Goal: Check status: Check status

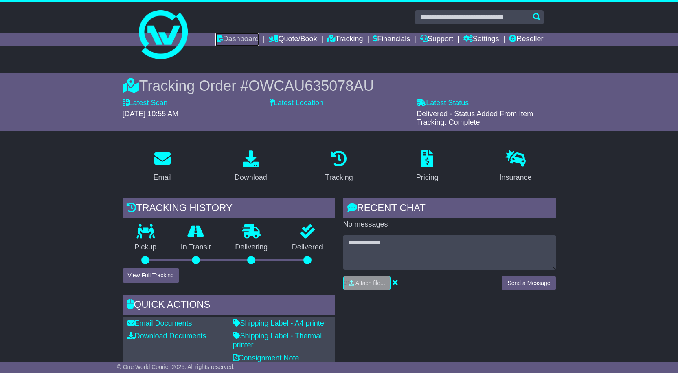
click at [230, 38] on link "Dashboard" at bounding box center [237, 40] width 44 height 14
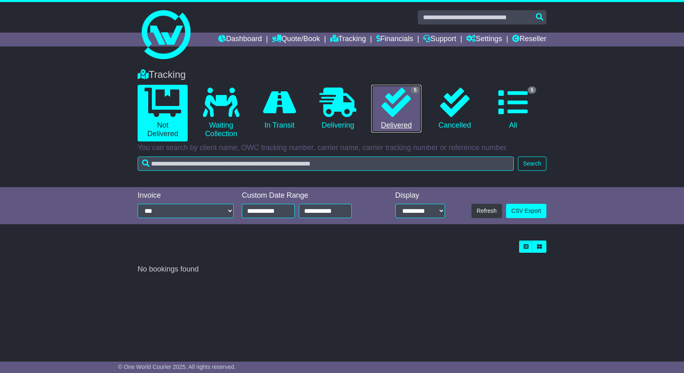
click at [391, 127] on link "5 Delivered" at bounding box center [397, 109] width 50 height 48
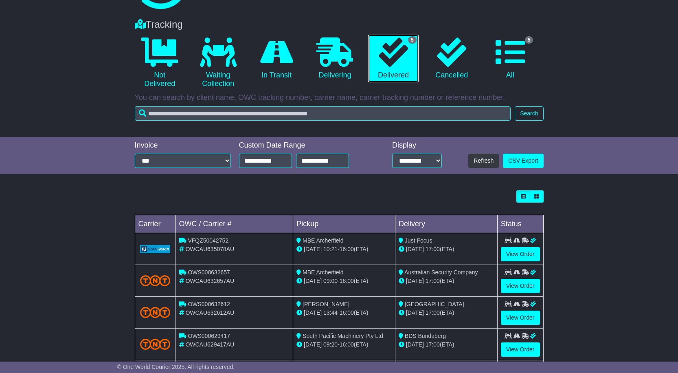
scroll to position [98, 0]
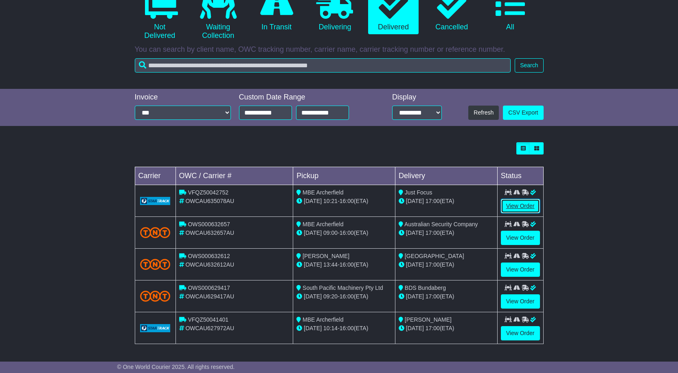
click at [532, 200] on link "View Order" at bounding box center [520, 206] width 39 height 14
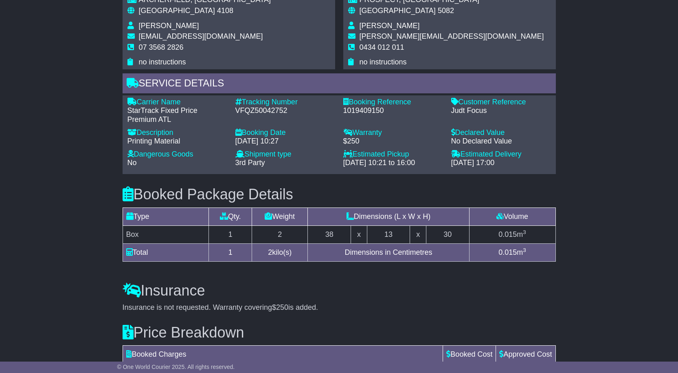
scroll to position [616, 0]
